Goal: Task Accomplishment & Management: Use online tool/utility

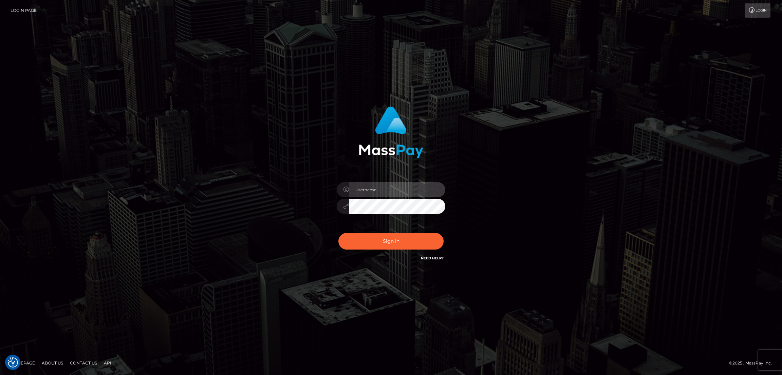
type input "alexstef"
click at [389, 245] on button "Sign in" at bounding box center [390, 241] width 105 height 17
type input "alexstef"
click at [392, 243] on button "Sign in" at bounding box center [390, 241] width 105 height 17
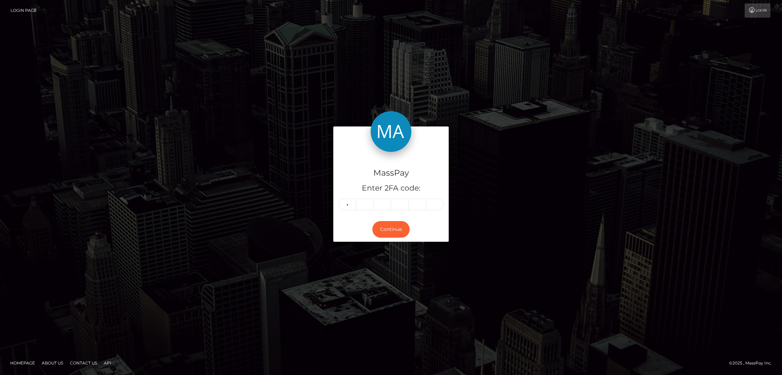
type input "3"
type input "9"
type input "3"
type input "0"
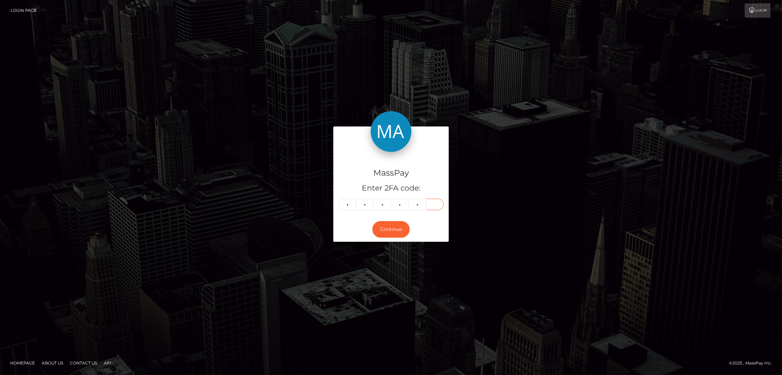
type input "9"
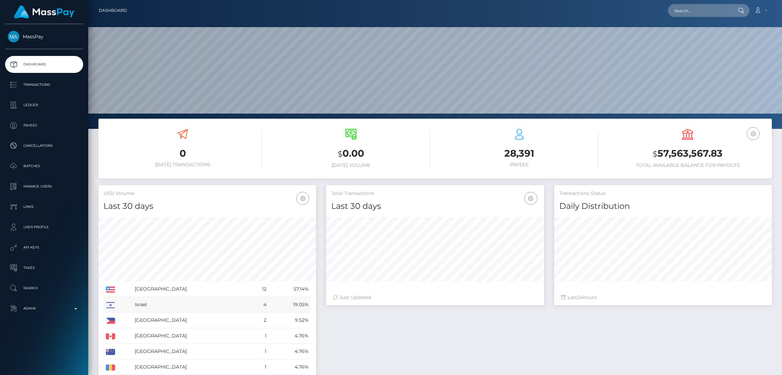
scroll to position [120, 218]
click at [50, 313] on p "Admin" at bounding box center [44, 309] width 73 height 10
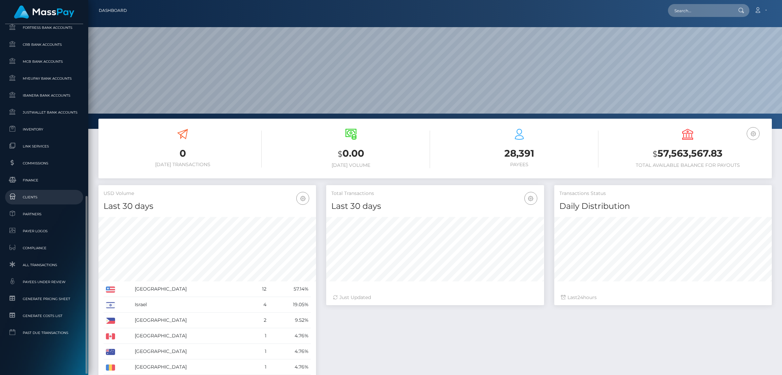
click at [44, 198] on span "Clients" at bounding box center [44, 197] width 73 height 8
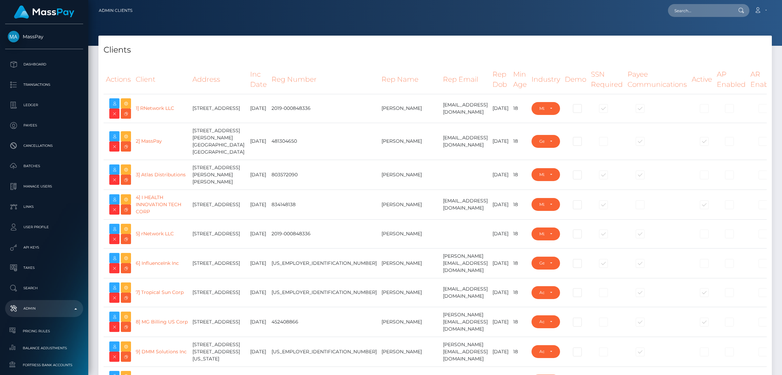
select select "223"
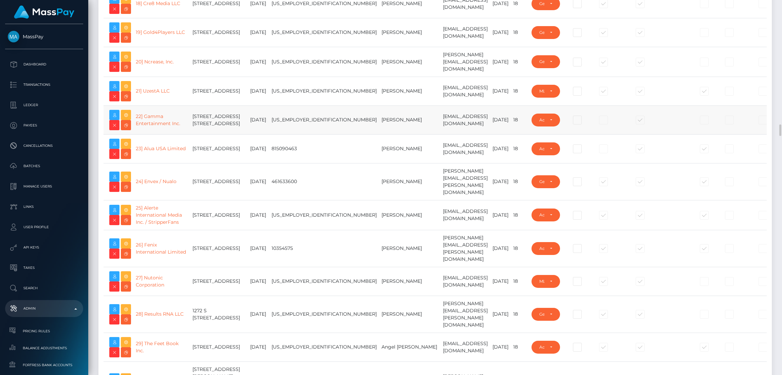
scroll to position [713, 0]
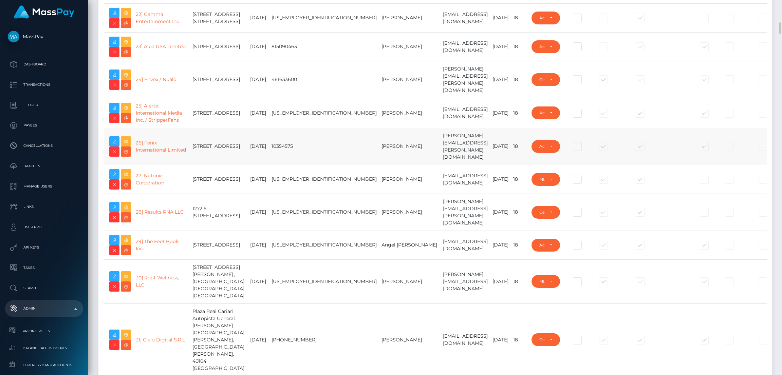
click at [162, 153] on link "26] Fenix International Limited" at bounding box center [161, 146] width 50 height 13
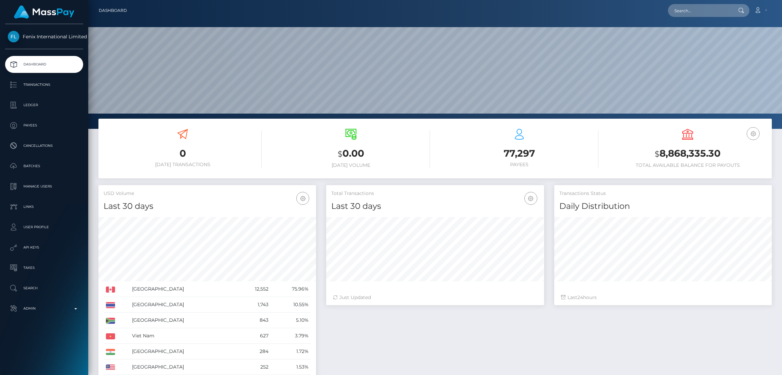
scroll to position [120, 218]
click at [684, 13] on input "text" at bounding box center [700, 10] width 64 height 13
paste input "pout_rtq2n08l5B8tu"
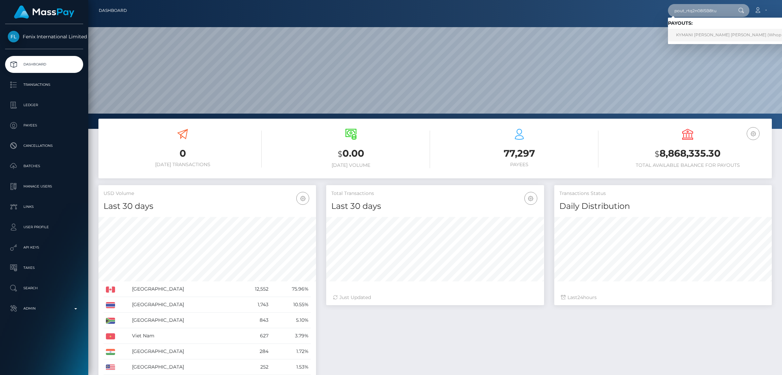
type input "pout_rtq2n08l5B8tu"
click at [693, 40] on link "KYMANI DAVID HERON GALLIMORE (Whop Inc - )" at bounding box center [735, 35] width 134 height 13
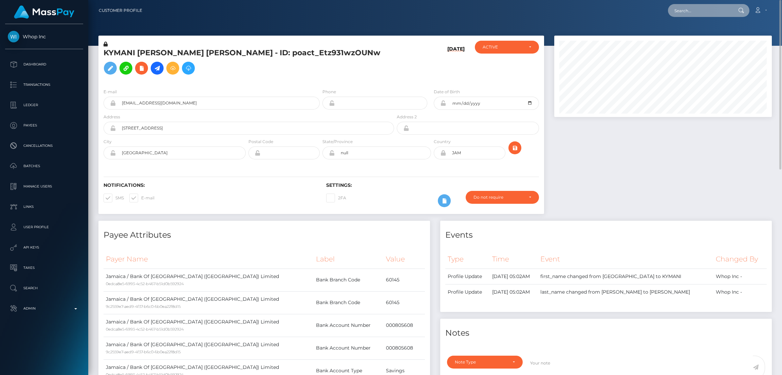
click at [679, 9] on input "text" at bounding box center [700, 10] width 64 height 13
paste input "1344304972"
type input "1344304972"
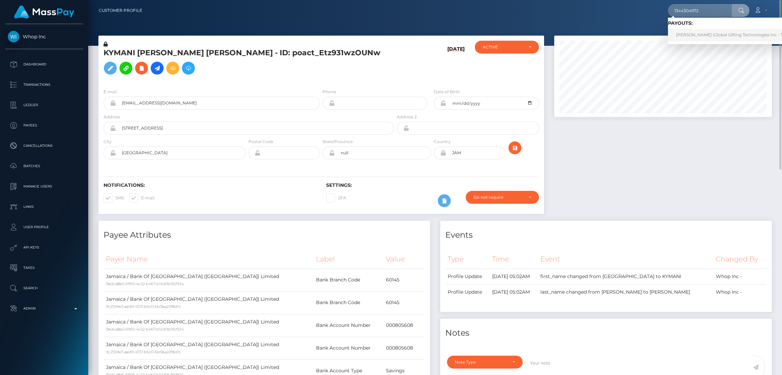
click at [720, 29] on link "Monika Ferreira (Global Gifting Technologies Inc - Throne)" at bounding box center [736, 35] width 137 height 13
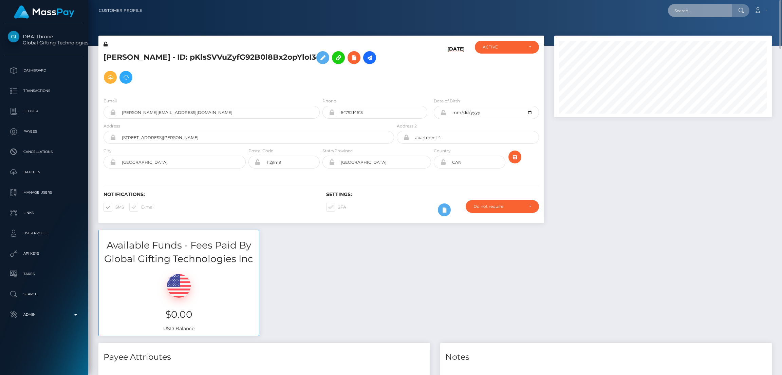
click at [704, 8] on input "text" at bounding box center [700, 10] width 64 height 13
paste input "[EMAIL_ADDRESS][DOMAIN_NAME]"
type input "[EMAIL_ADDRESS][DOMAIN_NAME]"
click at [697, 39] on link "Maria Zvyagina" at bounding box center [695, 35] width 54 height 13
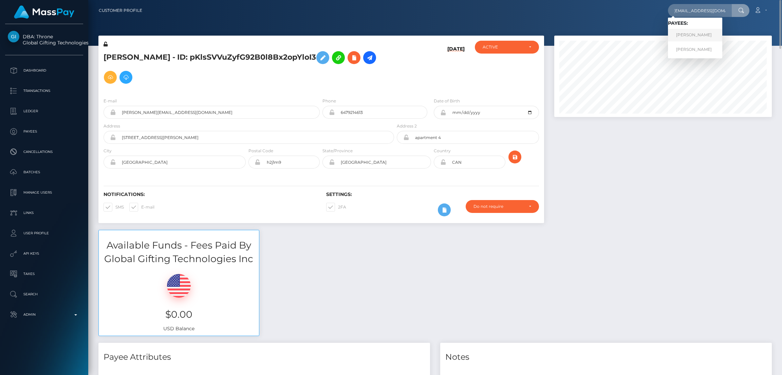
scroll to position [0, 0]
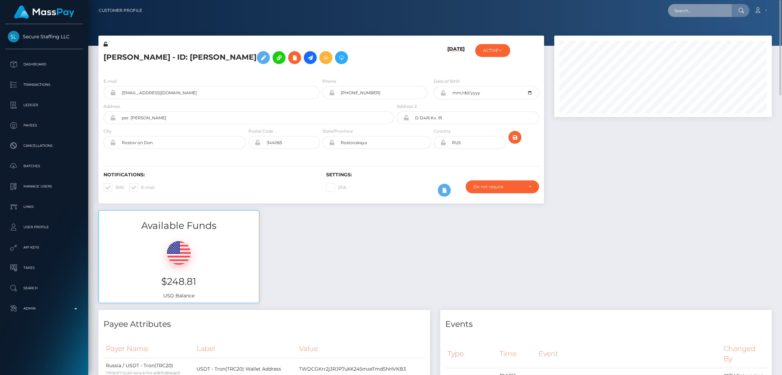
click at [683, 11] on input "text" at bounding box center [700, 10] width 64 height 13
paste input "[EMAIL_ADDRESS][DOMAIN_NAME]"
type input "[EMAIL_ADDRESS][DOMAIN_NAME]"
click at [692, 46] on link "[PERSON_NAME]" at bounding box center [695, 49] width 54 height 13
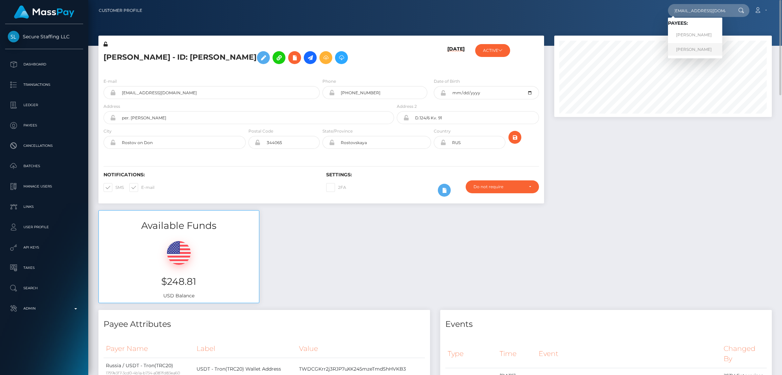
scroll to position [0, 0]
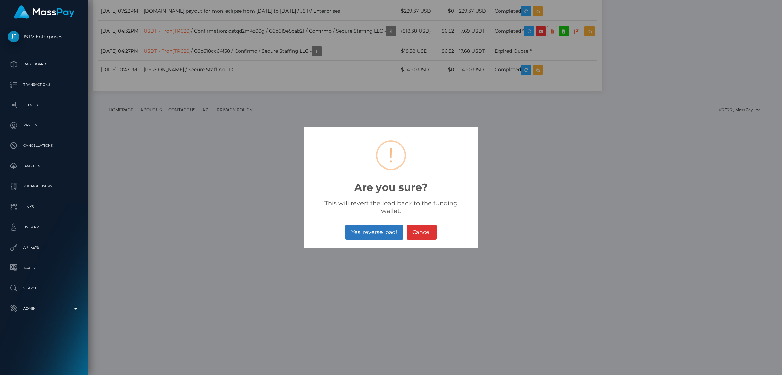
click at [363, 231] on button "Yes, reverse load!" at bounding box center [374, 232] width 58 height 15
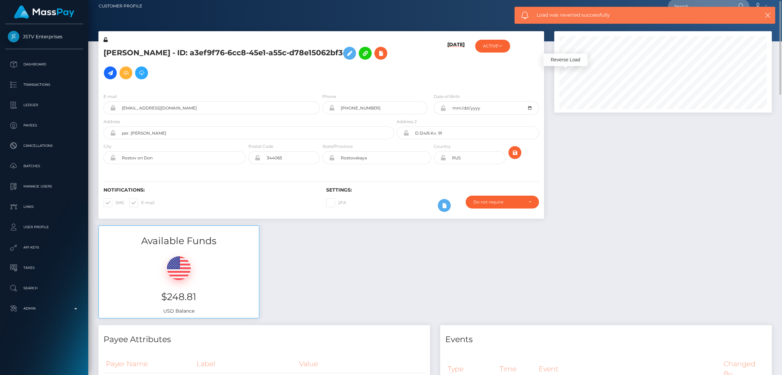
scroll to position [0, 0]
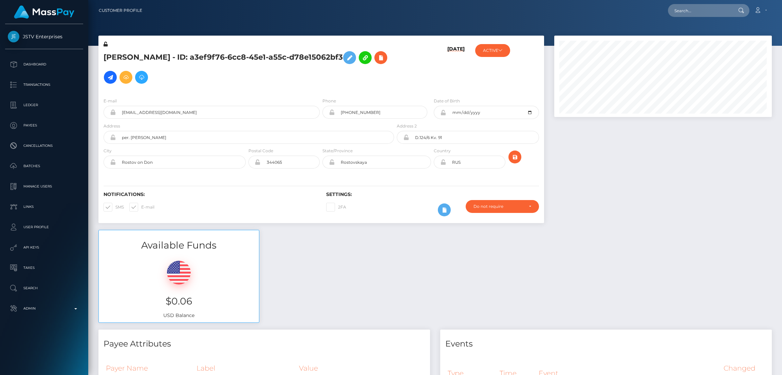
scroll to position [81, 218]
click at [689, 10] on input "text" at bounding box center [700, 10] width 64 height 13
paste input "[EMAIL_ADDRESS][DOMAIN_NAME]"
type input "[EMAIL_ADDRESS][DOMAIN_NAME]"
click at [686, 32] on link "[PERSON_NAME]" at bounding box center [695, 35] width 54 height 13
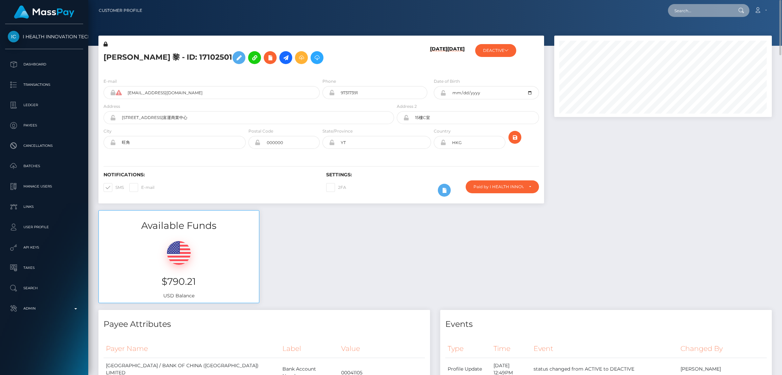
click at [685, 11] on input "text" at bounding box center [700, 10] width 64 height 13
paste input "AA98LNTW"
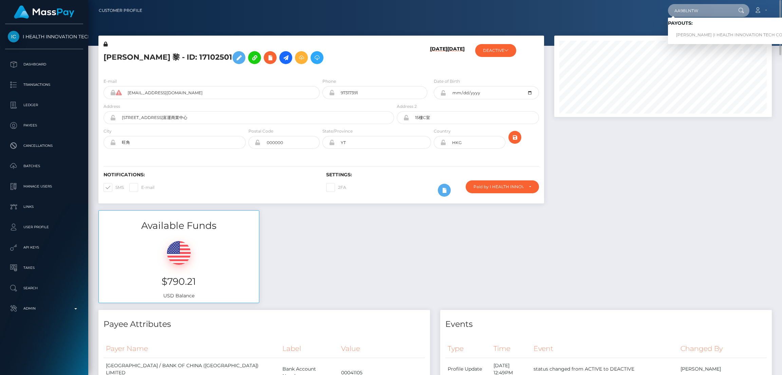
type input "AA98LNTW"
click at [223, 92] on input "[EMAIL_ADDRESS][DOMAIN_NAME]" at bounding box center [221, 92] width 198 height 13
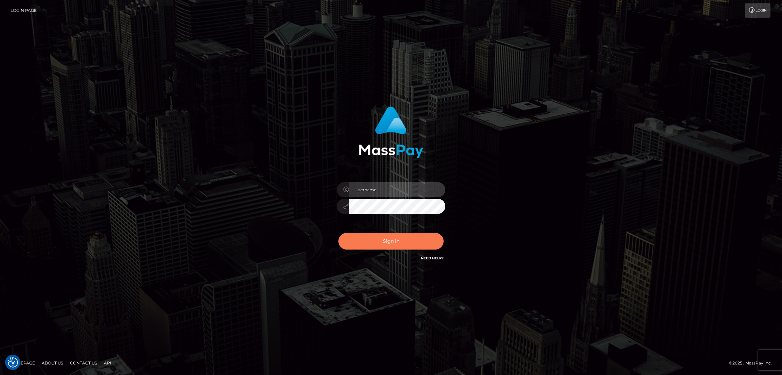
type input "alexstef"
click at [399, 241] on button "Sign in" at bounding box center [390, 241] width 105 height 17
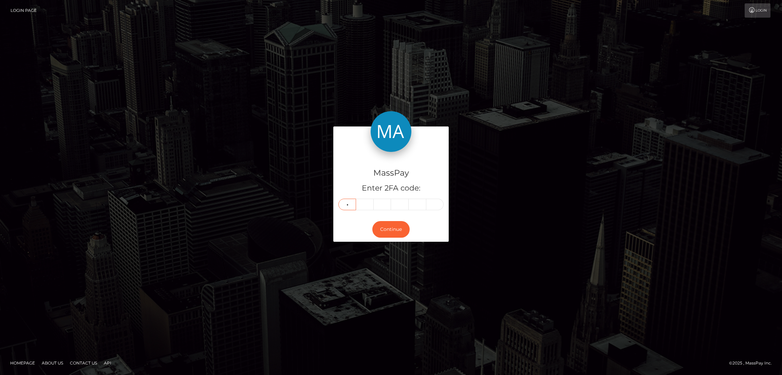
type input "3"
type input "2"
type input "1"
type input "4"
type input "3"
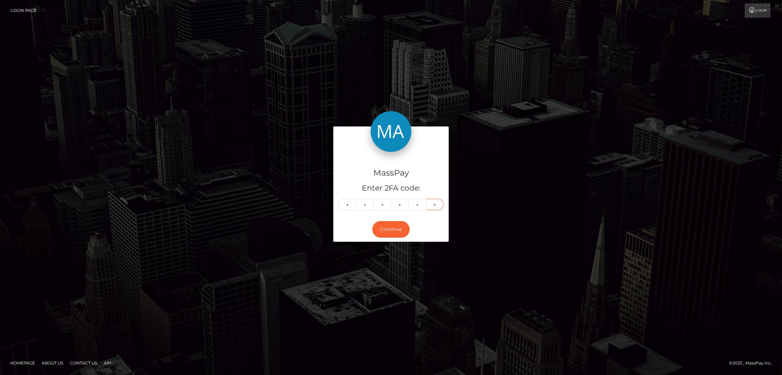
type input "5"
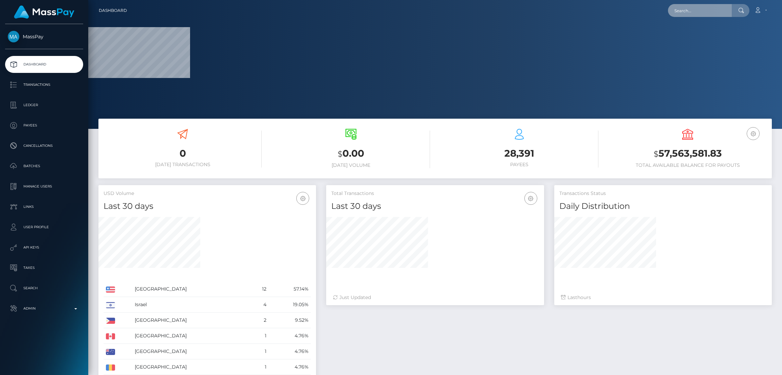
click at [684, 11] on input "text" at bounding box center [700, 10] width 64 height 13
paste input "poact_eHPt4lZ8cb86"
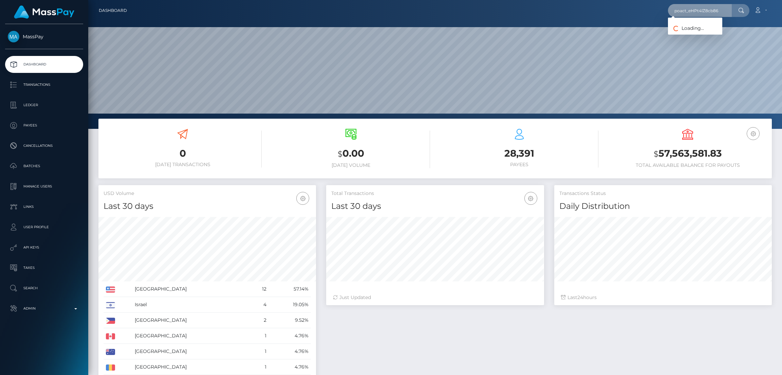
scroll to position [120, 218]
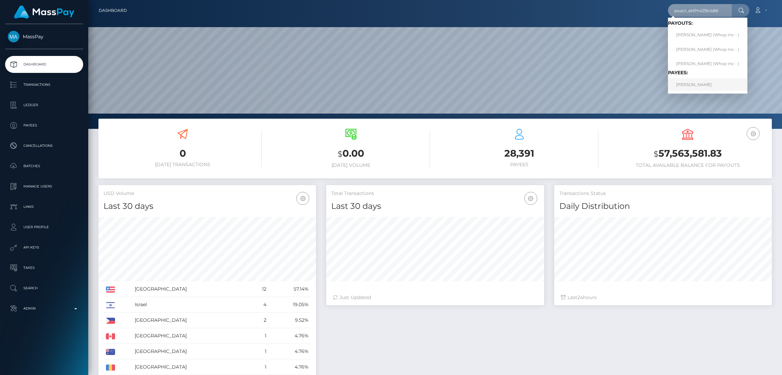
type input "poact_eHPt4lZ8cb86"
click at [712, 88] on link "TRISTIN-STORME REDPATH" at bounding box center [707, 84] width 79 height 13
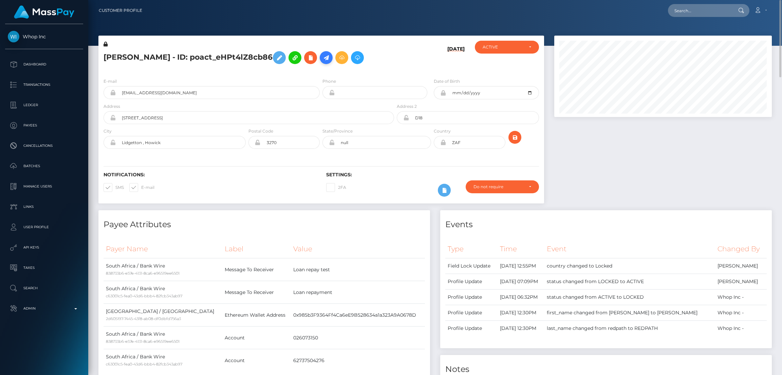
click at [330, 60] on icon at bounding box center [326, 58] width 8 height 8
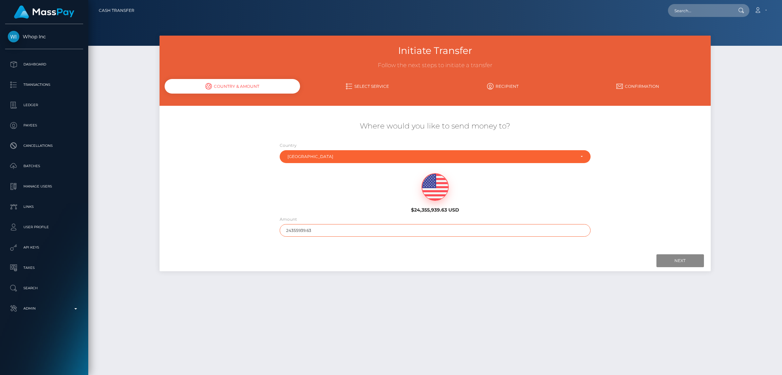
click at [321, 232] on input "24355939.63" at bounding box center [435, 230] width 311 height 13
type input "200"
click at [668, 265] on input "Next" at bounding box center [680, 261] width 48 height 13
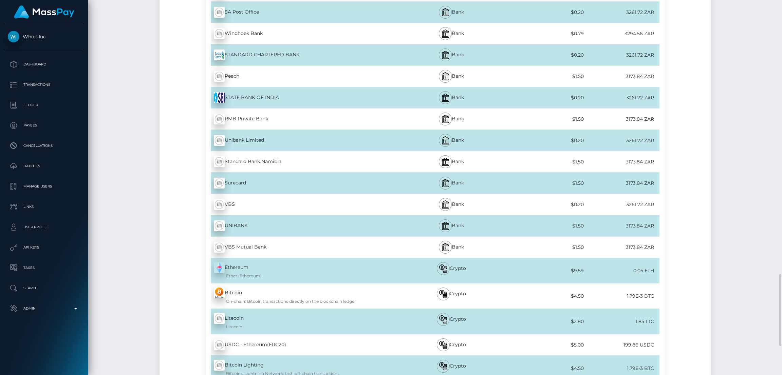
scroll to position [1578, 0]
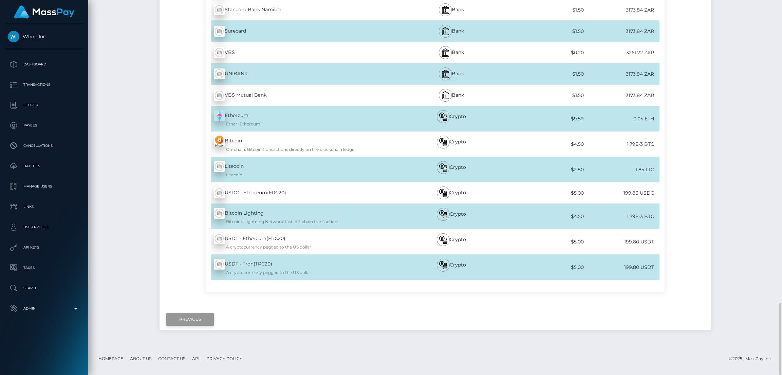
click at [195, 326] on input "Previous" at bounding box center [190, 319] width 48 height 13
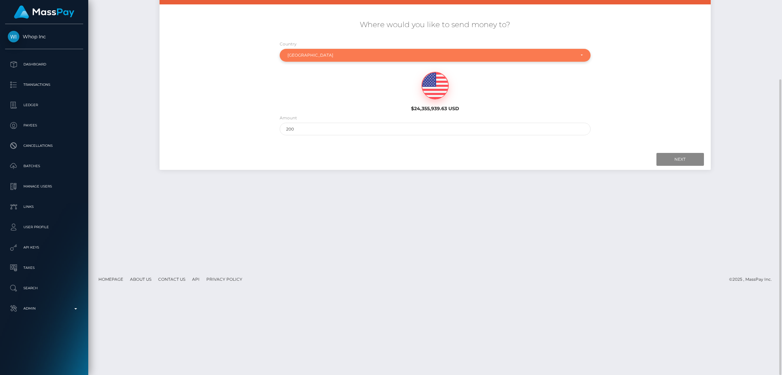
scroll to position [0, 0]
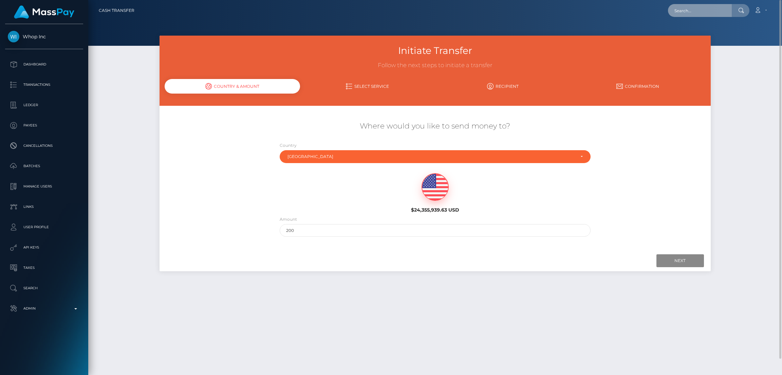
click at [698, 12] on input "text" at bounding box center [700, 10] width 64 height 13
paste input "poact_eHPt4lZ8cb86"
type input "poact_eHPt4lZ8cb86"
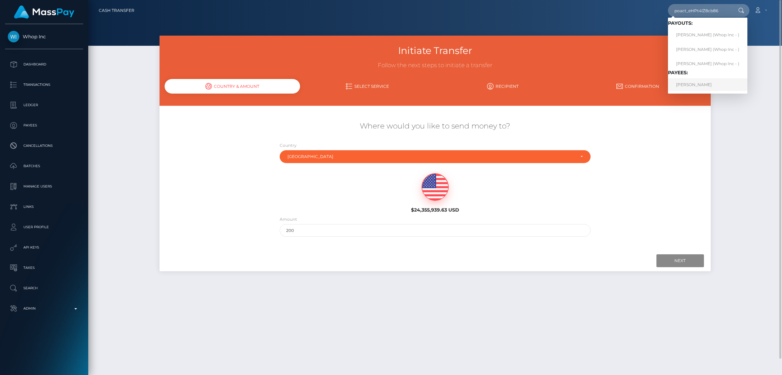
click at [709, 83] on link "TRISTIN-STORME REDPATH" at bounding box center [707, 84] width 79 height 13
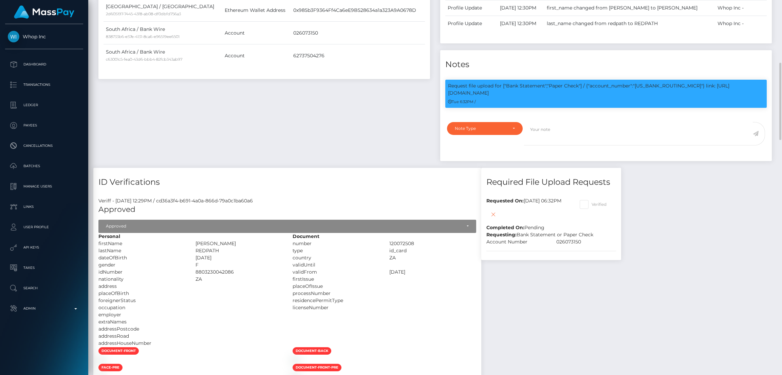
scroll to position [81, 218]
drag, startPoint x: 676, startPoint y: 105, endPoint x: 736, endPoint y: 104, distance: 59.7
click at [736, 104] on div "Request file upload for ["Bank Statement","Paper Check"] / {"account_number":"0…" at bounding box center [605, 94] width 321 height 28
copy p "https://l.maspay.io/DkVbi"
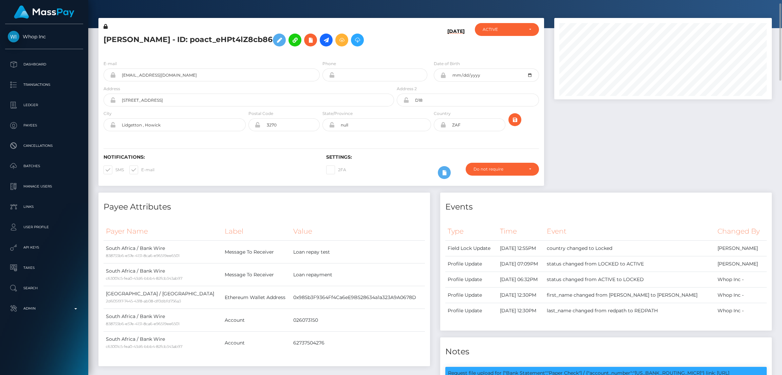
scroll to position [0, 0]
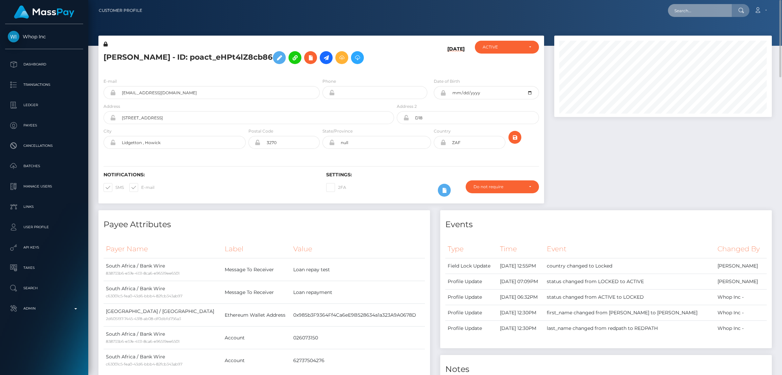
click at [702, 14] on input "text" at bounding box center [700, 10] width 64 height 13
paste input "poact_XyoGwdKe8W4p"
type input "poact_XyoGwdKe8W4p"
click at [711, 31] on link "OUSSAMA MAHMOUDI" at bounding box center [695, 35] width 54 height 13
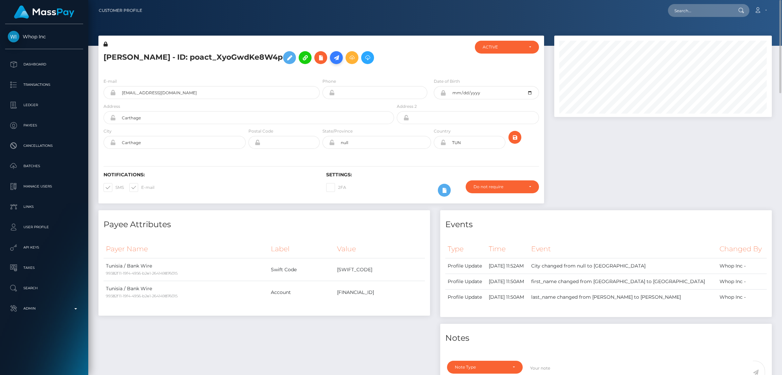
click at [340, 59] on icon at bounding box center [336, 58] width 8 height 8
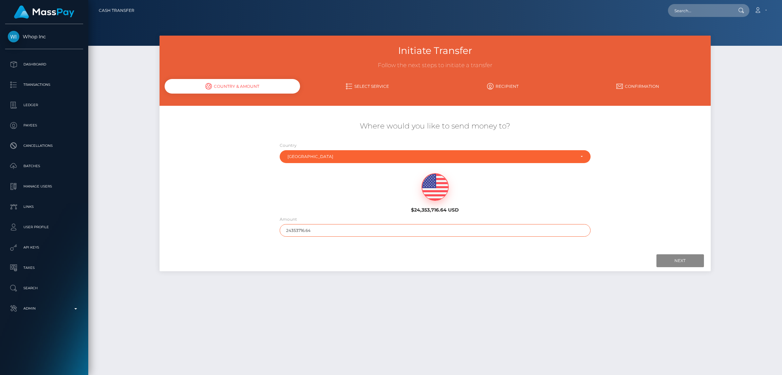
drag, startPoint x: 300, startPoint y: 226, endPoint x: 260, endPoint y: 225, distance: 39.7
click at [260, 225] on div "Where would you like to send money to? Country Abkhazia Afghanistan Albania Alg…" at bounding box center [435, 179] width 551 height 123
type input "200"
click at [688, 262] on input "Next" at bounding box center [680, 261] width 48 height 13
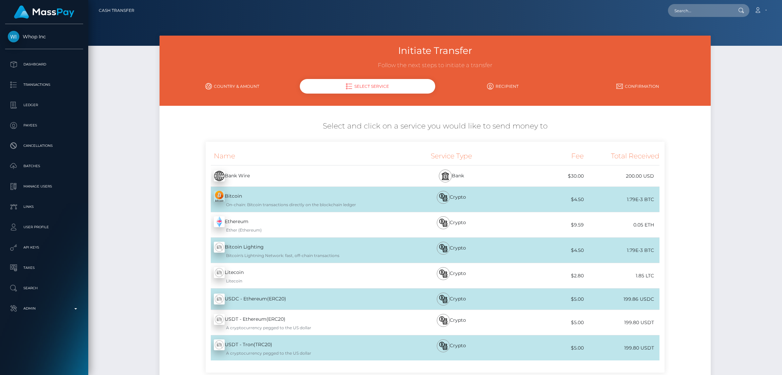
scroll to position [76, 0]
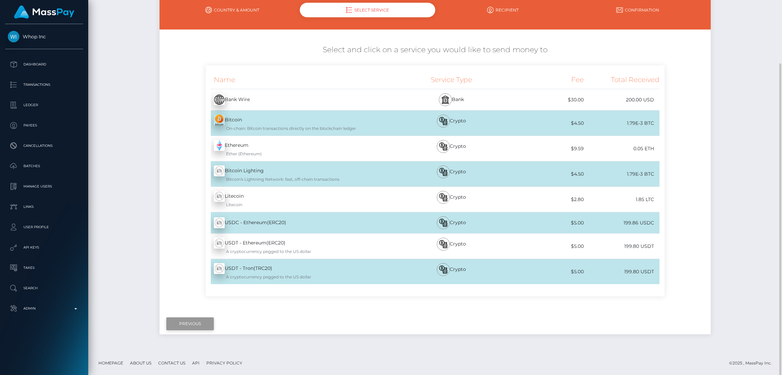
click at [191, 325] on input "Previous" at bounding box center [190, 324] width 48 height 13
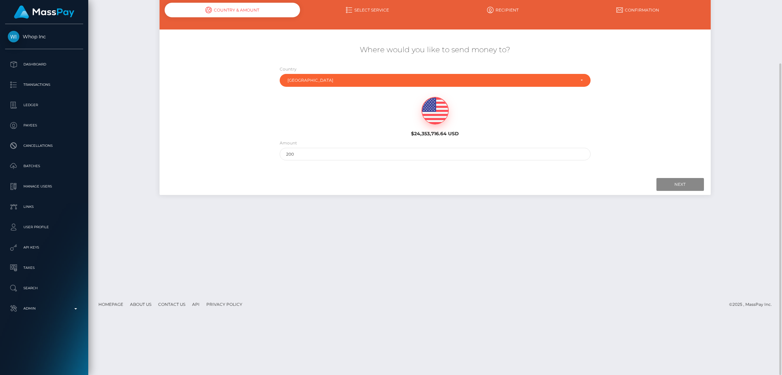
scroll to position [0, 0]
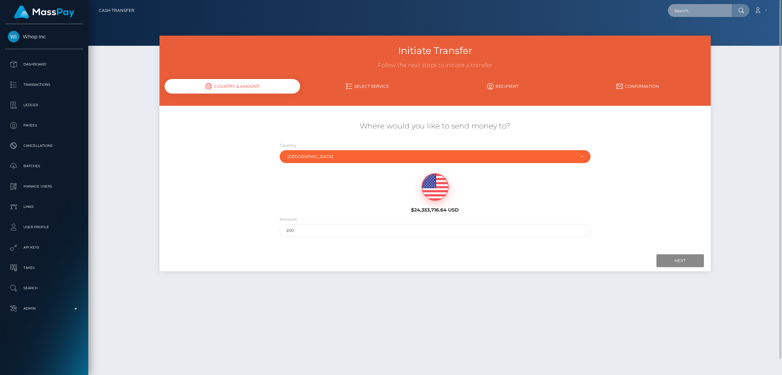
drag, startPoint x: 690, startPoint y: 4, endPoint x: 653, endPoint y: 8, distance: 37.6
click at [690, 4] on input "text" at bounding box center [700, 10] width 64 height 13
paste input "poact_XyoGwdKe8W4p"
type input "poact_XyoGwdKe8W4p"
click at [706, 34] on link "OUSSAMA MAHMOUDI" at bounding box center [695, 35] width 54 height 13
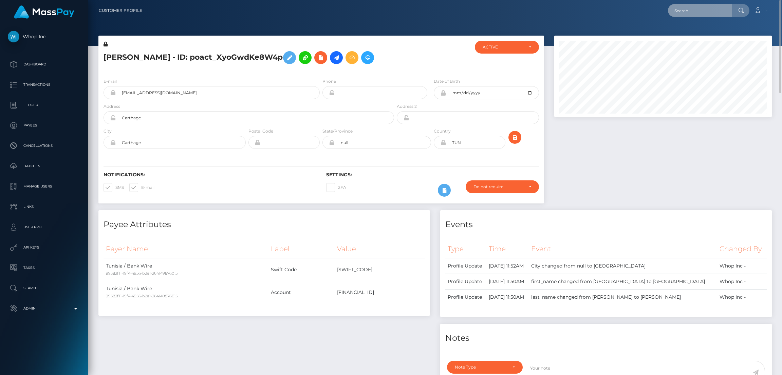
drag, startPoint x: 699, startPoint y: 13, endPoint x: 685, endPoint y: 13, distance: 13.6
click at [699, 13] on input "text" at bounding box center [700, 10] width 64 height 13
paste input "131958 77a4c833-d62d-4c10-bb54-cbce00121a35"
click at [695, 11] on input "131958 77a4c833-d62d-4c10-bb54-cbce00121a35" at bounding box center [700, 10] width 64 height 13
paste input "7c5f1eab-db64-47b7-973f-20f6902cdc63"
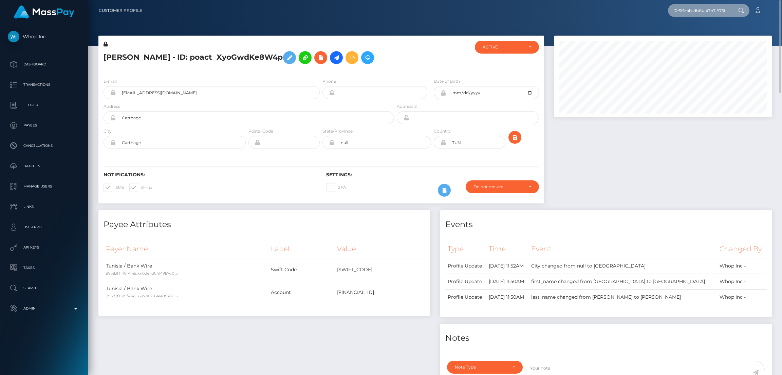
scroll to position [0, 31]
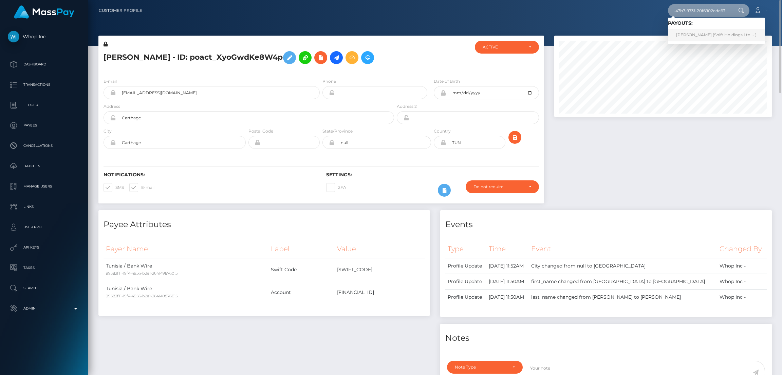
type input "7c5f1eab-db64-47b7-973f-20f6902cdc63"
click at [679, 29] on link "[PERSON_NAME] (Shift Holdings Ltd. - )" at bounding box center [716, 35] width 97 height 13
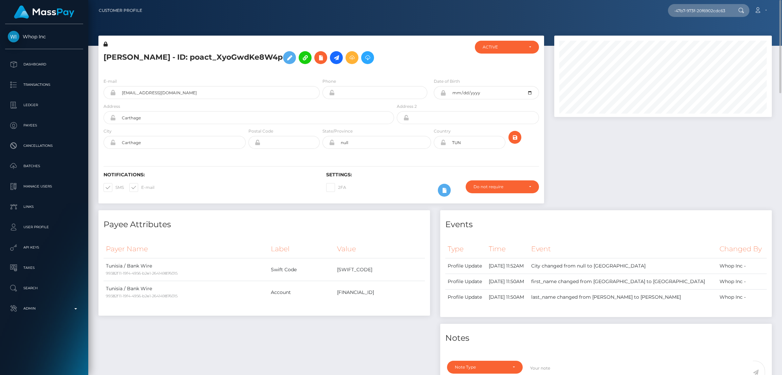
scroll to position [0, 0]
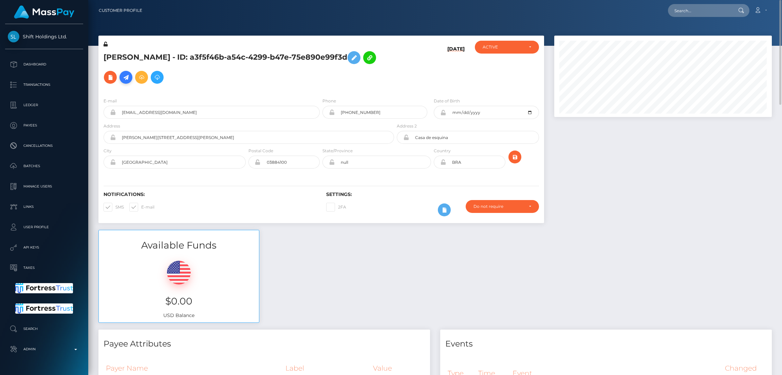
click at [130, 74] on icon at bounding box center [126, 77] width 8 height 8
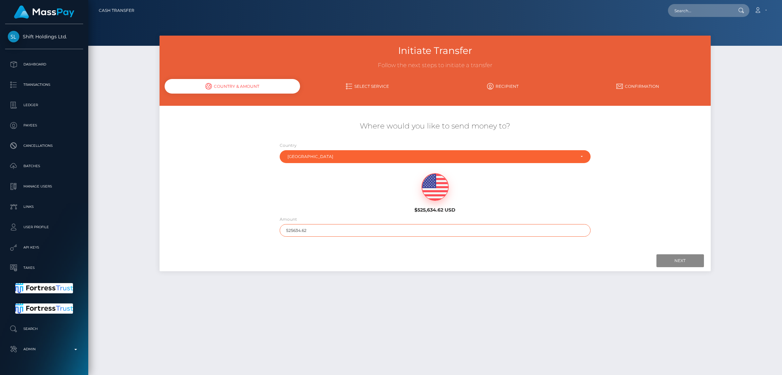
click at [349, 225] on input "525634.62" at bounding box center [435, 230] width 311 height 13
type input "200"
click at [687, 263] on input "Next" at bounding box center [680, 261] width 48 height 13
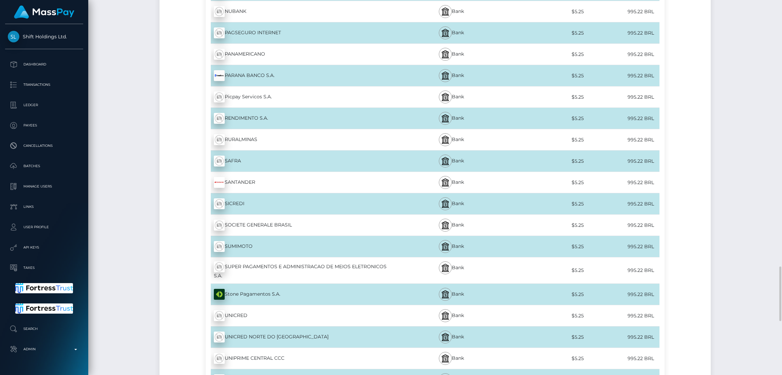
scroll to position [1731, 0]
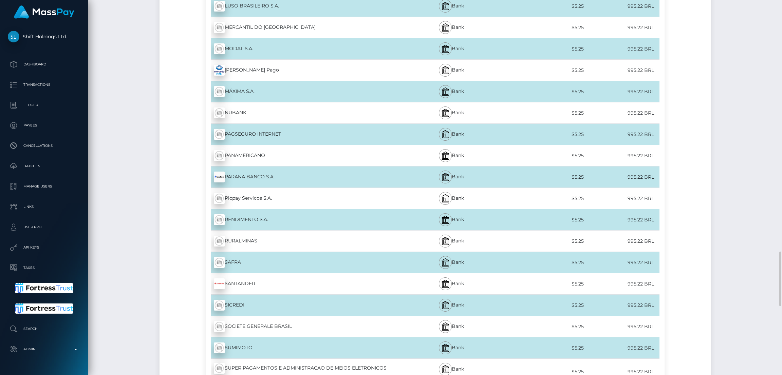
click at [275, 112] on div "NUBANK - BRL" at bounding box center [300, 113] width 189 height 19
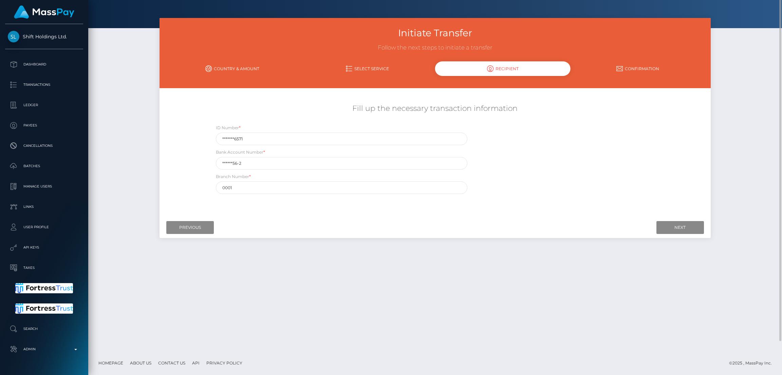
scroll to position [0, 0]
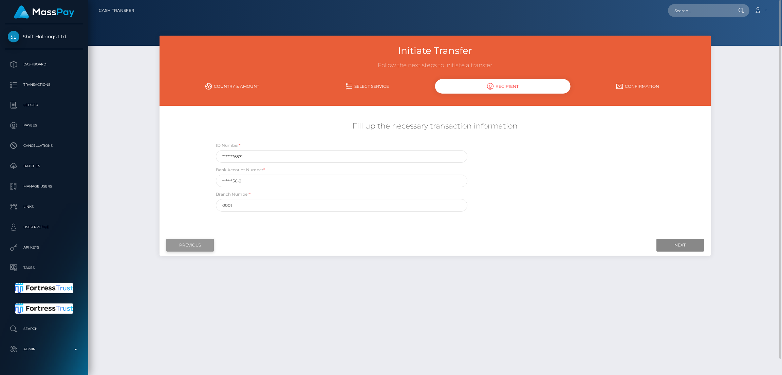
click at [187, 244] on input "Previous" at bounding box center [190, 245] width 48 height 13
